Goal: Task Accomplishment & Management: Complete application form

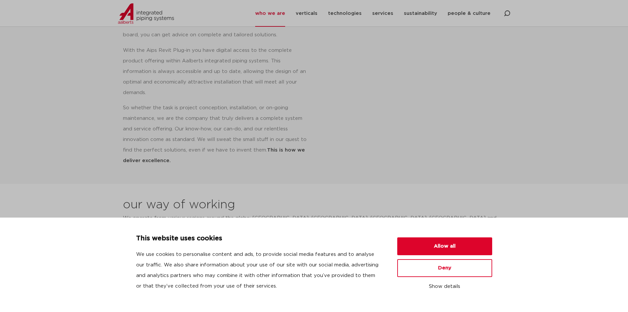
scroll to position [301, 0]
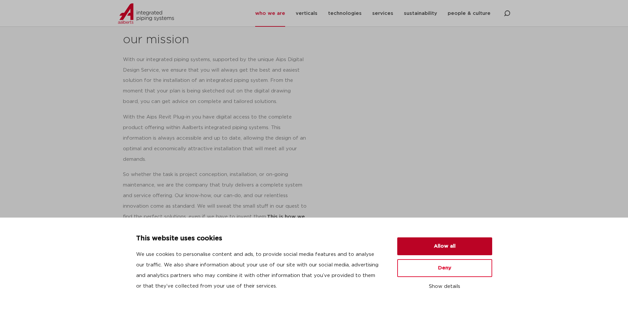
drag, startPoint x: 467, startPoint y: 245, endPoint x: 471, endPoint y: 229, distance: 15.9
click at [467, 244] on button "Allow all" at bounding box center [444, 246] width 95 height 18
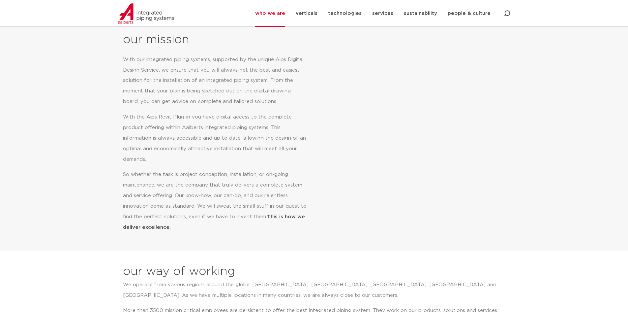
scroll to position [38, 0]
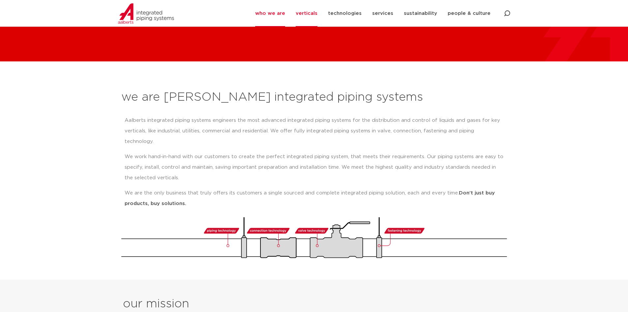
click at [314, 10] on link "verticals" at bounding box center [307, 13] width 22 height 27
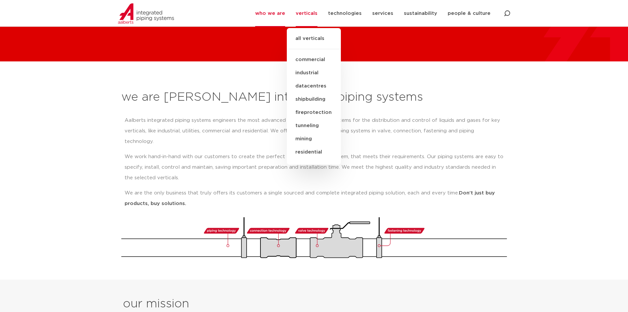
click at [435, 151] on p "We work hand-in-hand with our customers to create the perfect integrated piping…" at bounding box center [314, 167] width 379 height 32
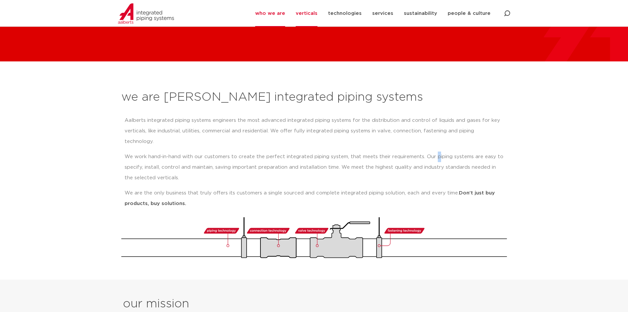
click at [317, 10] on link "verticals" at bounding box center [307, 13] width 22 height 27
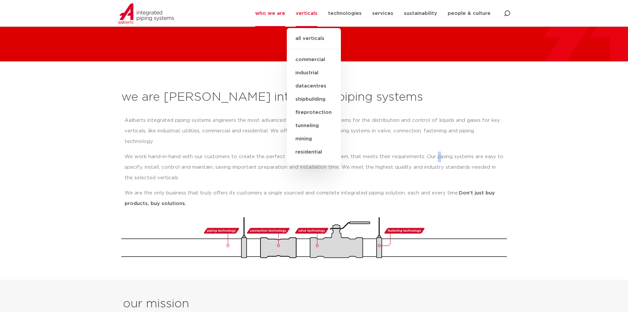
click at [314, 98] on link "shipbuilding" at bounding box center [314, 99] width 54 height 13
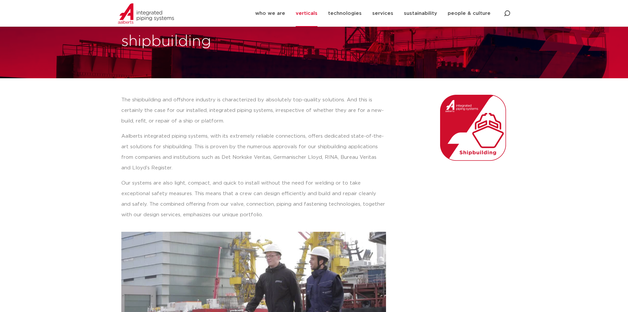
scroll to position [259, 0]
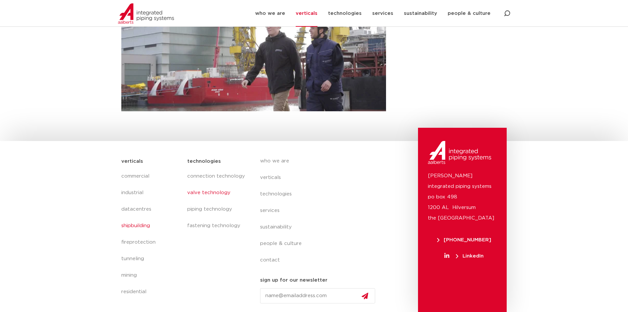
click at [211, 191] on link "valve technology" at bounding box center [216, 192] width 59 height 16
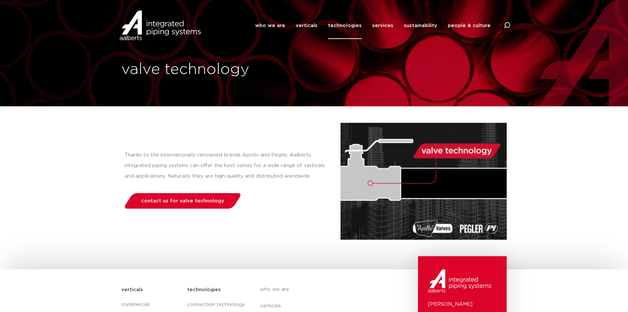
drag, startPoint x: 219, startPoint y: 201, endPoint x: 252, endPoint y: 216, distance: 36.2
click at [219, 201] on span "contact us for valve technology" at bounding box center [182, 200] width 83 height 5
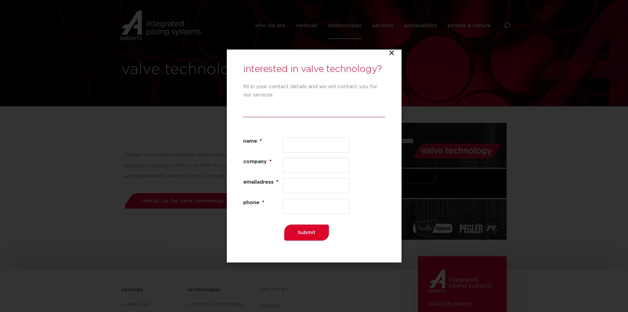
click at [329, 146] on input "name *" at bounding box center [316, 144] width 67 height 15
type input "[PERSON_NAME]"
type input "Winnellie Valve and Process"
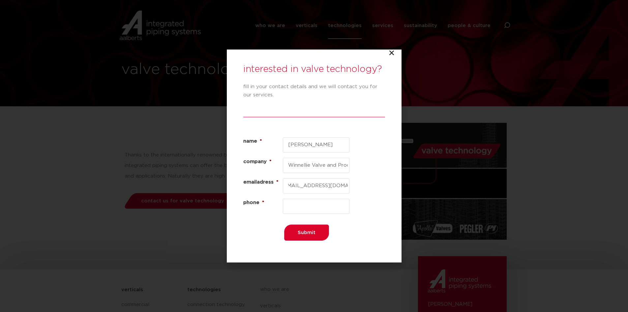
type input "kirsty@winnellievalves.com"
type input "0"
type input "+61477711183"
click at [312, 235] on input "Submit" at bounding box center [306, 232] width 45 height 16
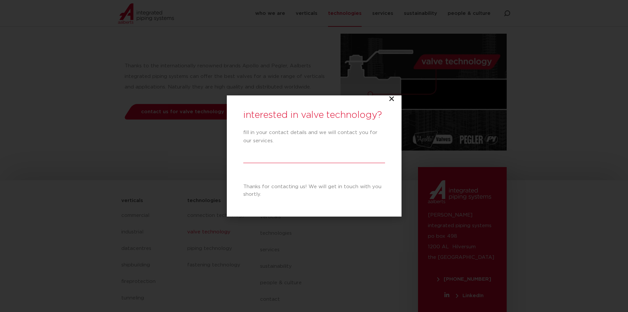
scroll to position [128, 0]
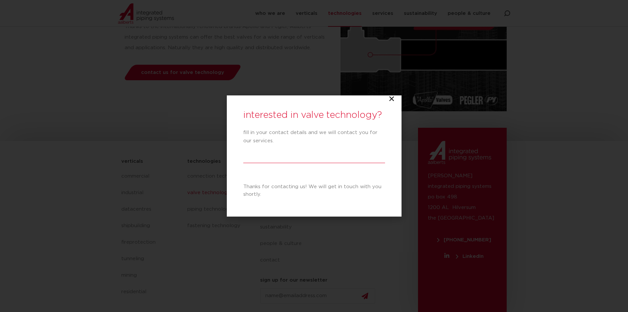
click at [334, 161] on div at bounding box center [314, 163] width 142 height 10
click at [392, 100] on icon "Close" at bounding box center [392, 98] width 7 height 7
click at [392, 98] on icon "Close" at bounding box center [392, 98] width 7 height 7
click at [163, 105] on div "interested in valve technology? fill in your contact details and we will contac…" at bounding box center [314, 156] width 628 height 312
click at [392, 99] on icon "Close" at bounding box center [392, 98] width 7 height 7
